Goal: Find specific page/section: Find specific page/section

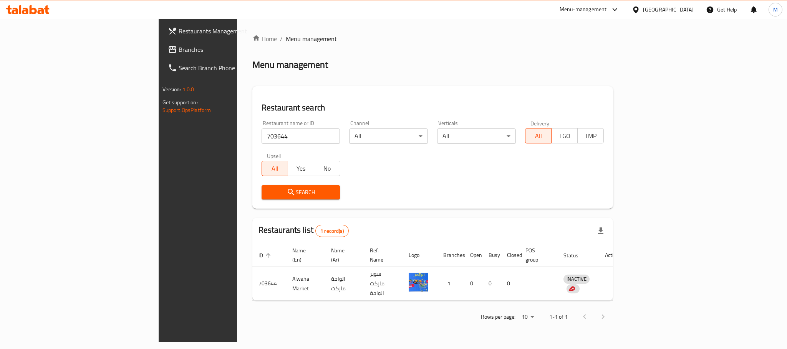
click at [686, 7] on div "[GEOGRAPHIC_DATA]" at bounding box center [668, 9] width 51 height 8
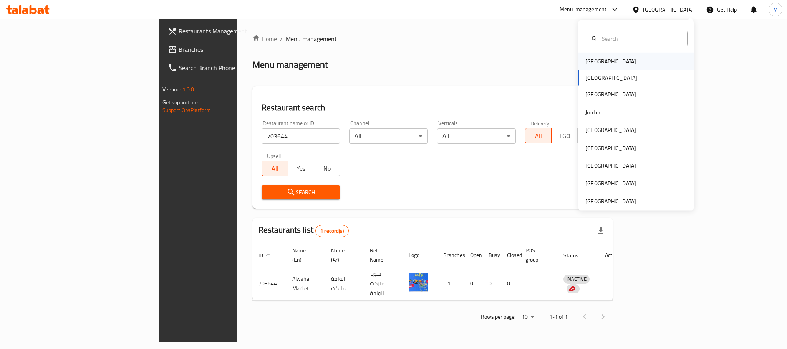
click at [599, 58] on div "[GEOGRAPHIC_DATA]" at bounding box center [610, 62] width 63 height 18
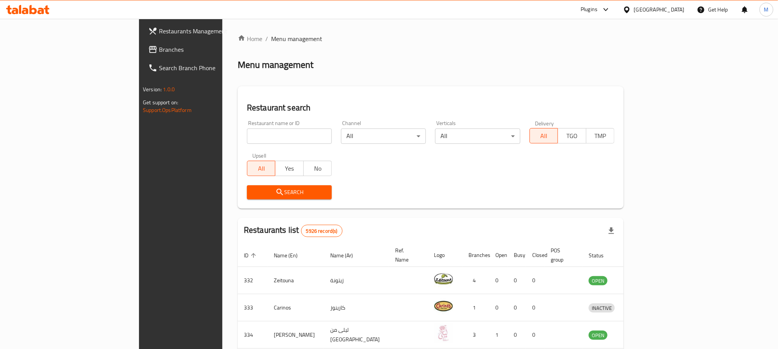
click at [247, 132] on input "search" at bounding box center [289, 136] width 85 height 15
paste input "703763"
type input "703763"
click button "Search" at bounding box center [289, 192] width 85 height 14
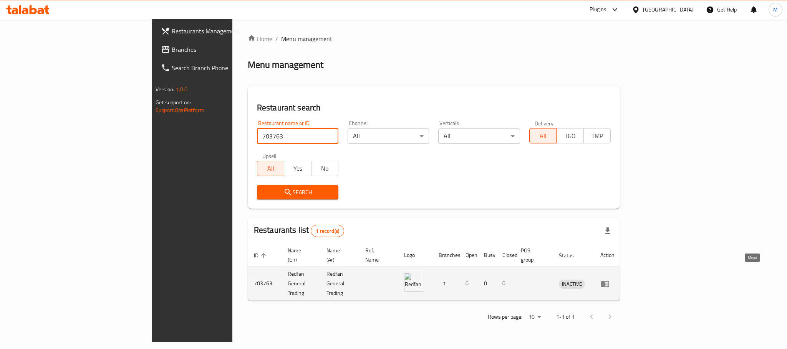
click at [614, 279] on link "enhanced table" at bounding box center [607, 283] width 14 height 9
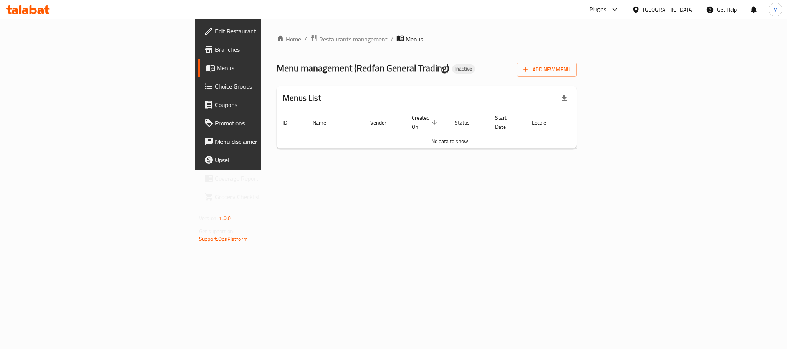
click at [319, 38] on span "Restaurants management" at bounding box center [353, 39] width 68 height 9
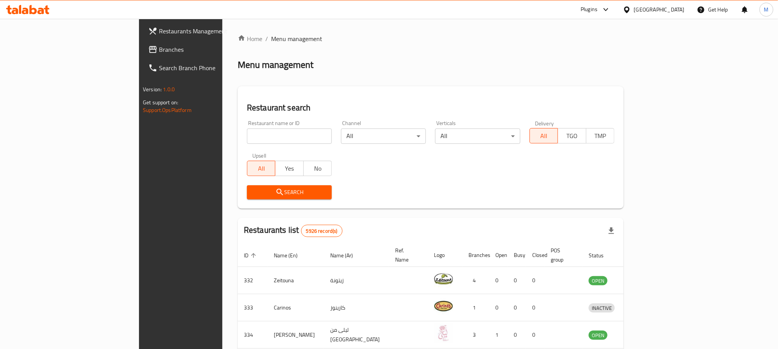
click at [247, 140] on input "search" at bounding box center [289, 136] width 85 height 15
paste input "703763"
type input "703763"
click button "Search" at bounding box center [289, 192] width 85 height 14
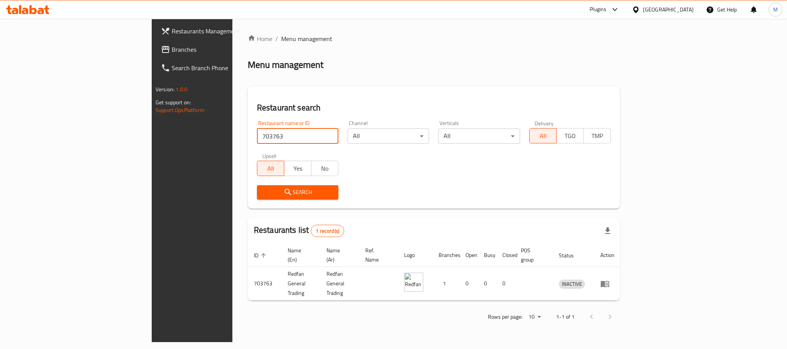
click at [619, 10] on icon at bounding box center [614, 9] width 9 height 9
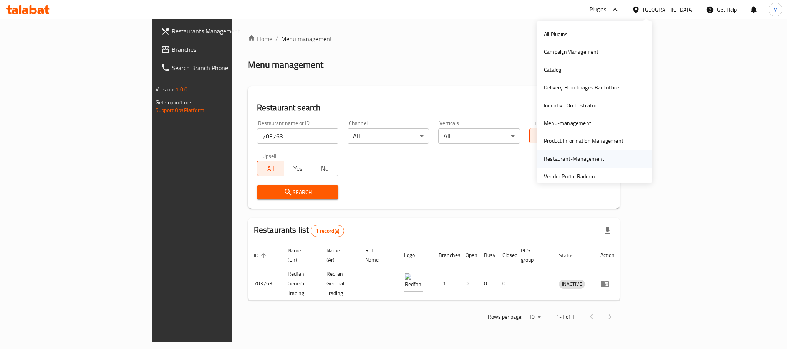
click at [561, 162] on div "Restaurant-Management" at bounding box center [574, 159] width 60 height 8
